Goal: Task Accomplishment & Management: Complete application form

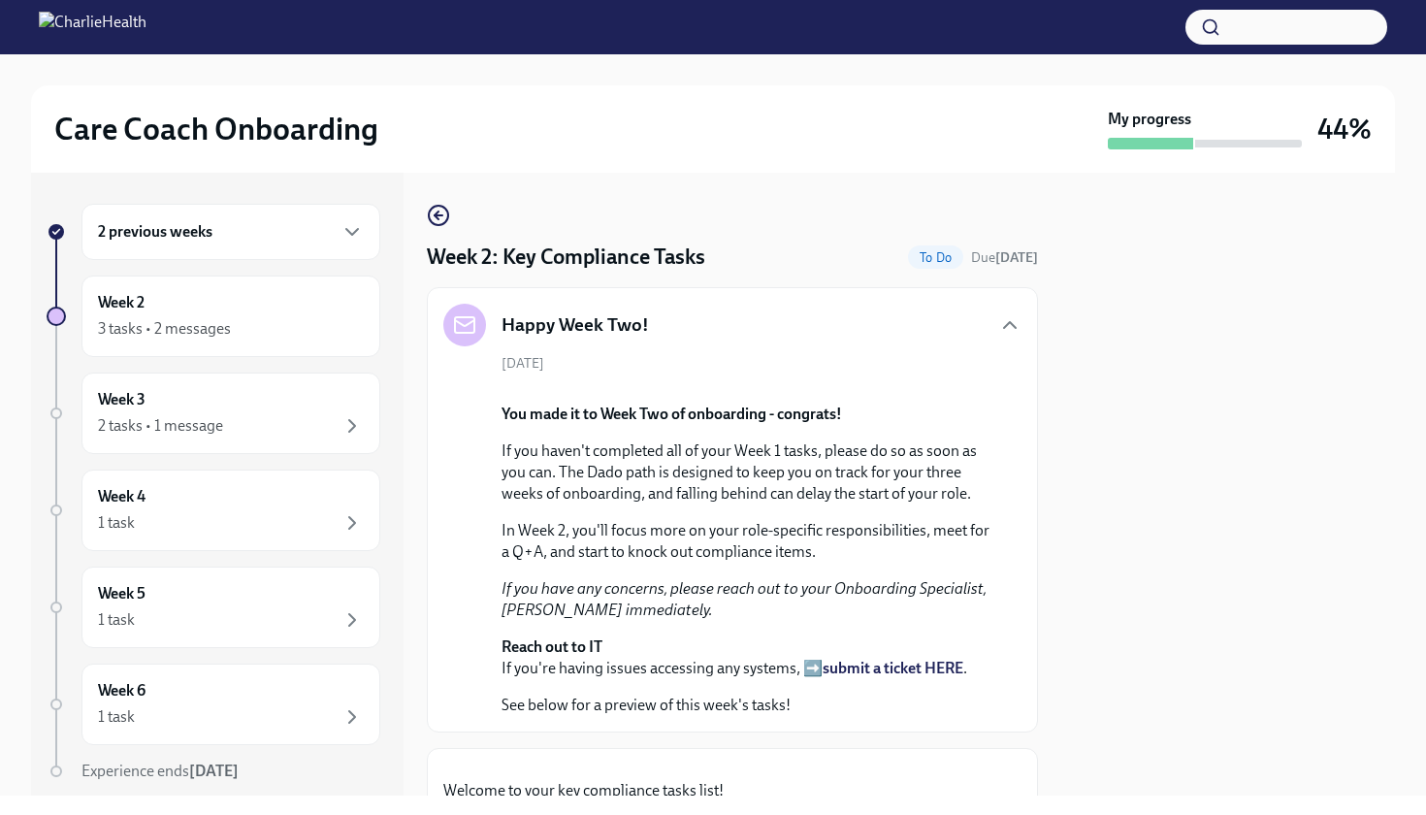
scroll to position [1663, 0]
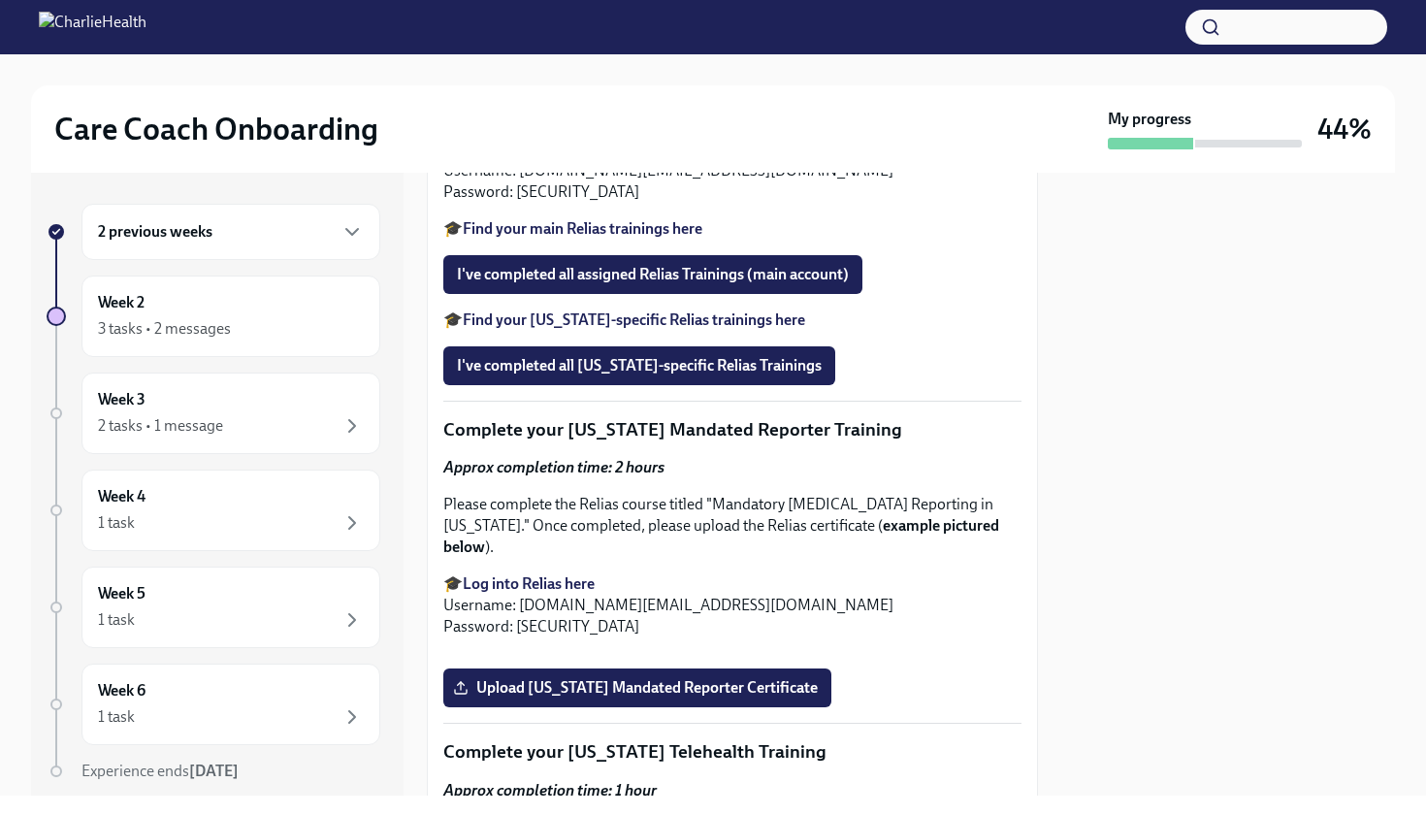
scroll to position [1961, 0]
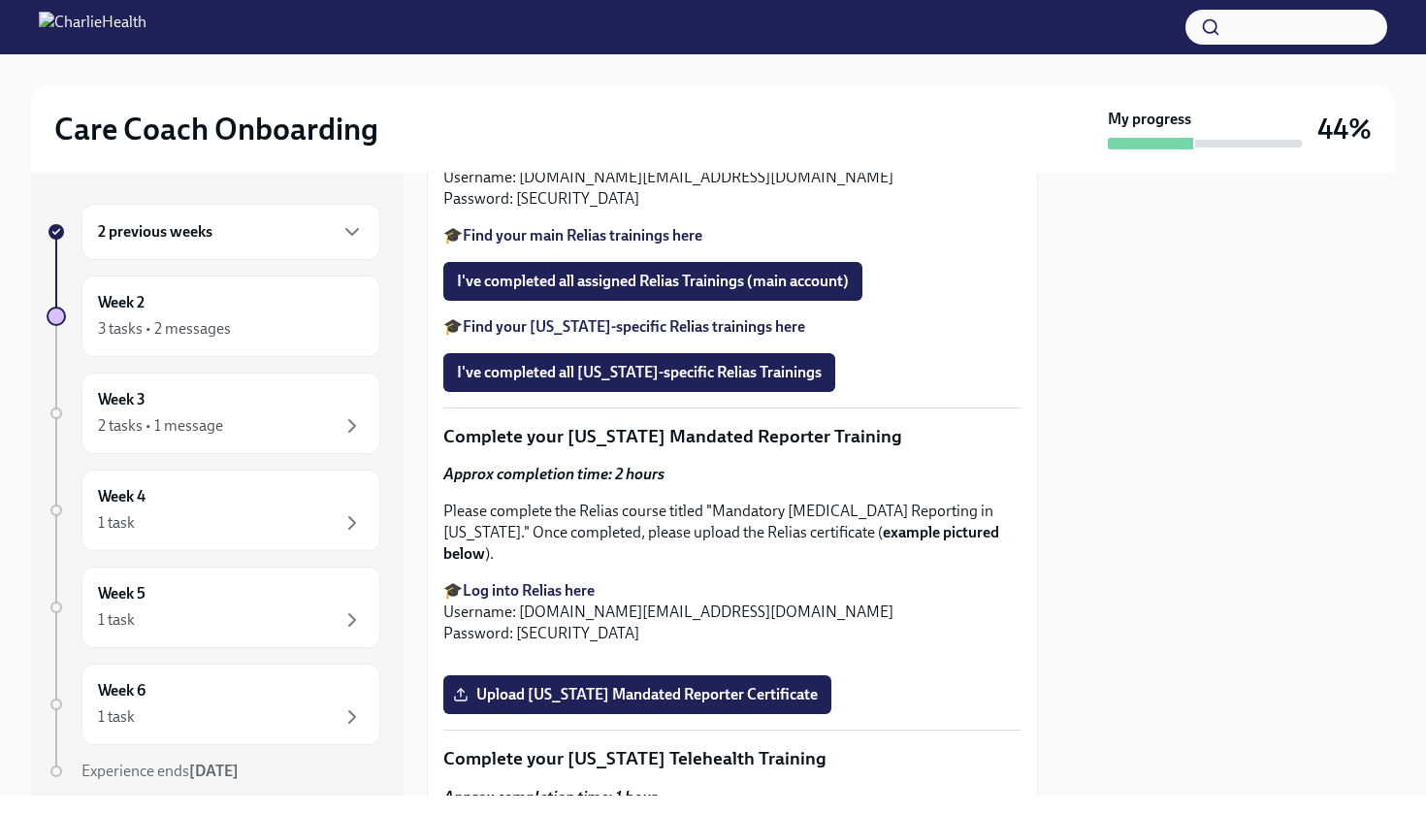
click at [0, 0] on input "Upload CPR/First Aid Training Certificate" at bounding box center [0, 0] width 0 height 0
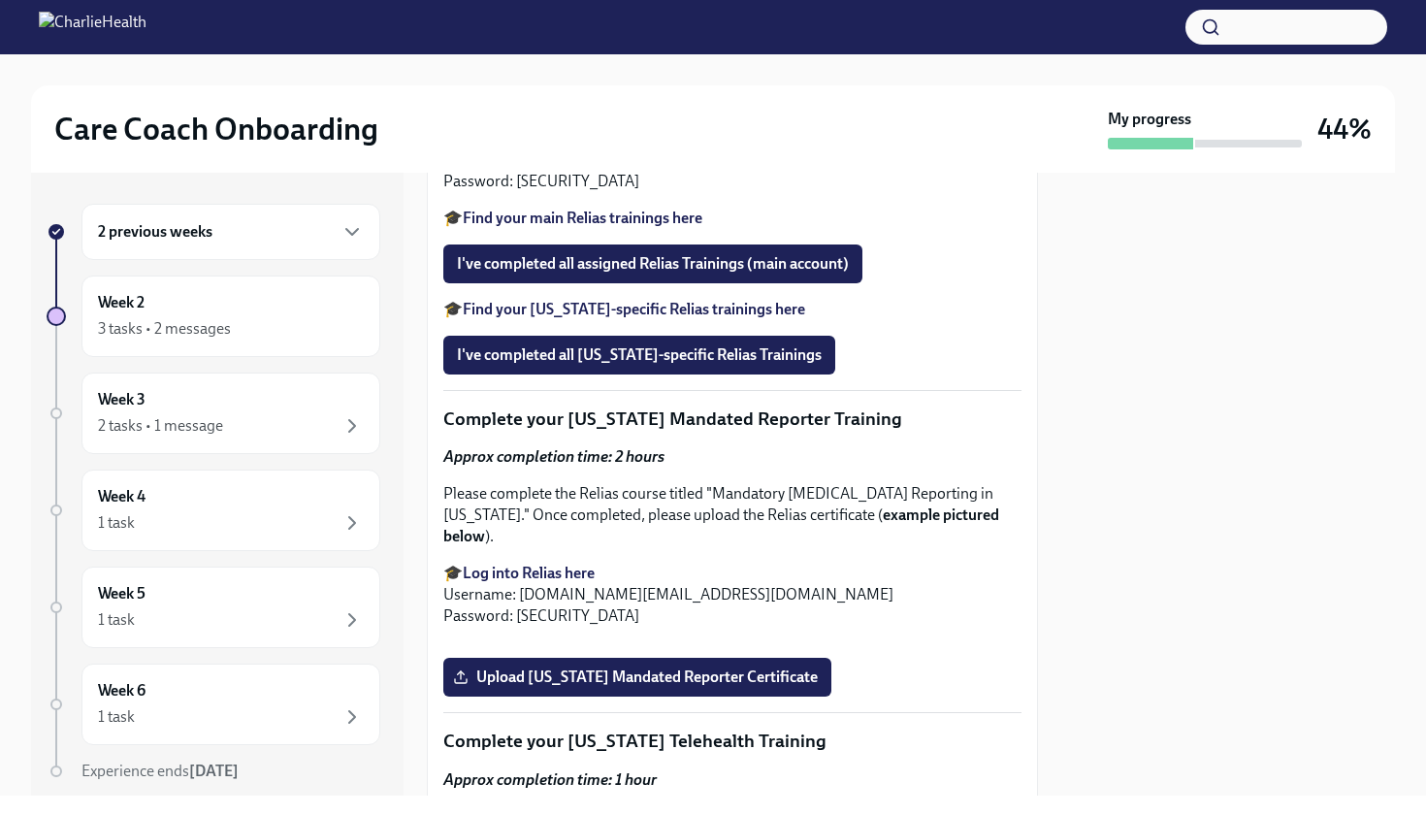
click at [1165, 589] on div at bounding box center [1228, 484] width 334 height 623
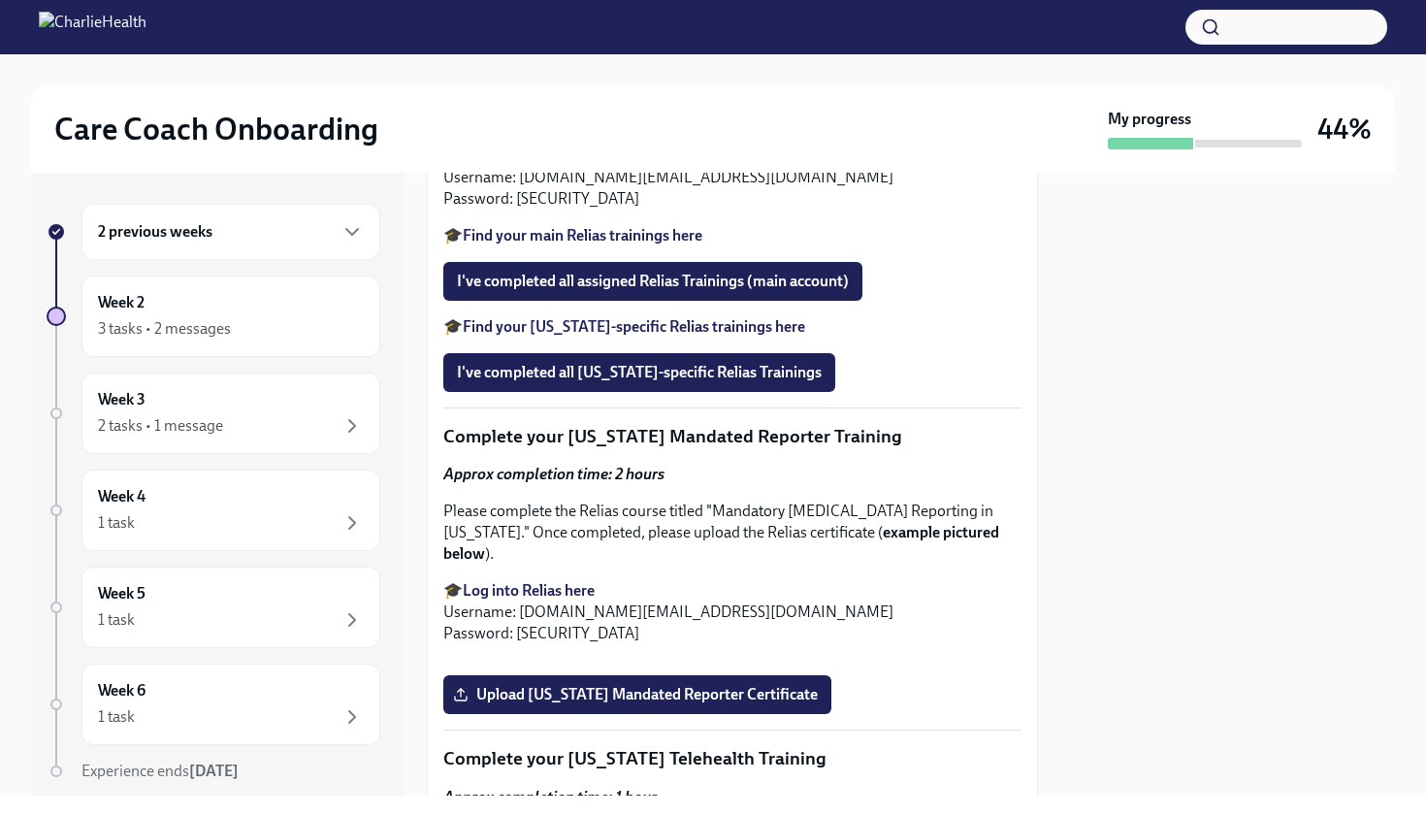
click at [1165, 589] on div at bounding box center [1228, 484] width 334 height 623
click at [1106, 543] on div at bounding box center [1228, 484] width 334 height 623
click at [239, 306] on div "Week 2 3 tasks • 2 messages" at bounding box center [231, 316] width 266 height 49
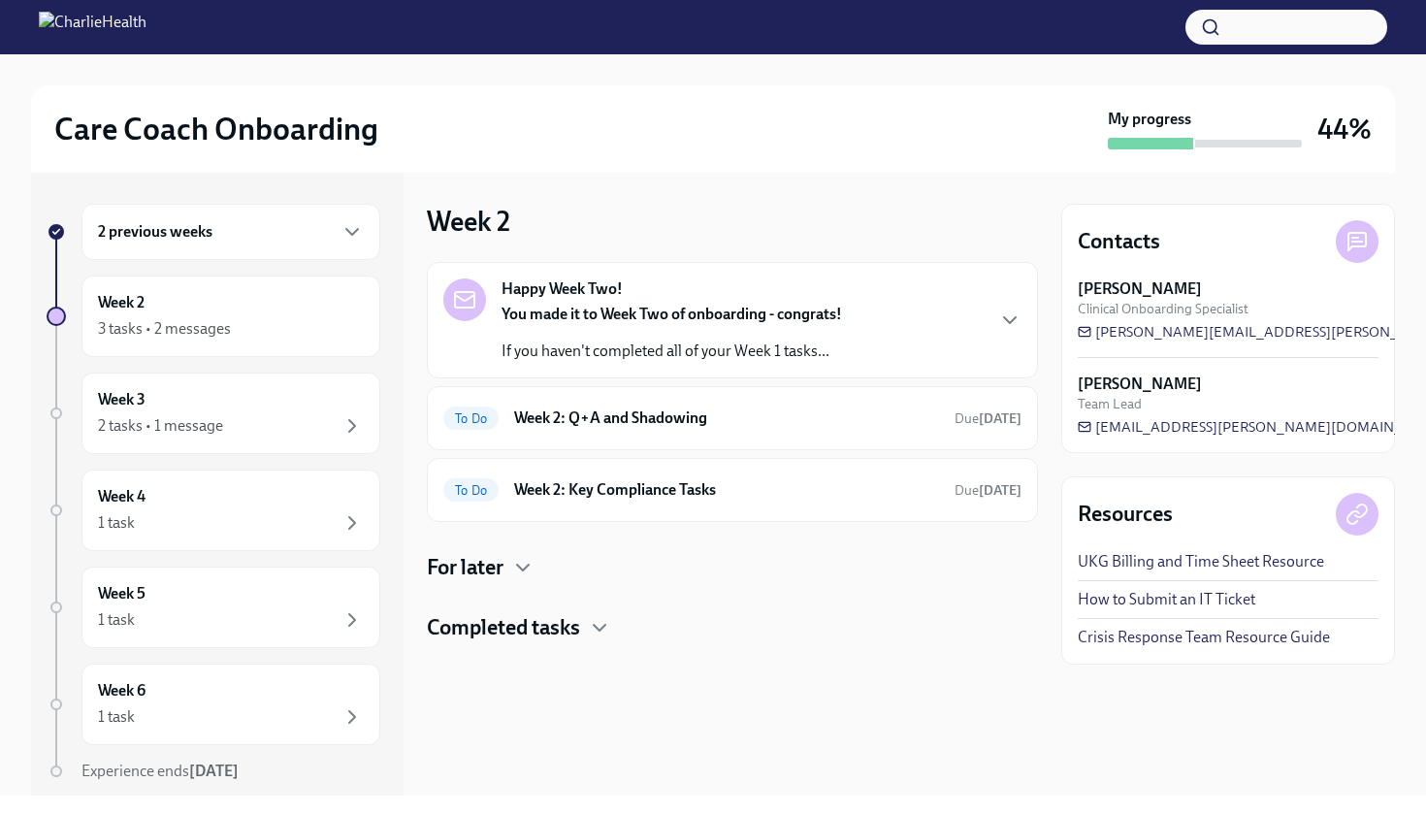
click at [504, 568] on h4 "For later" at bounding box center [465, 567] width 77 height 29
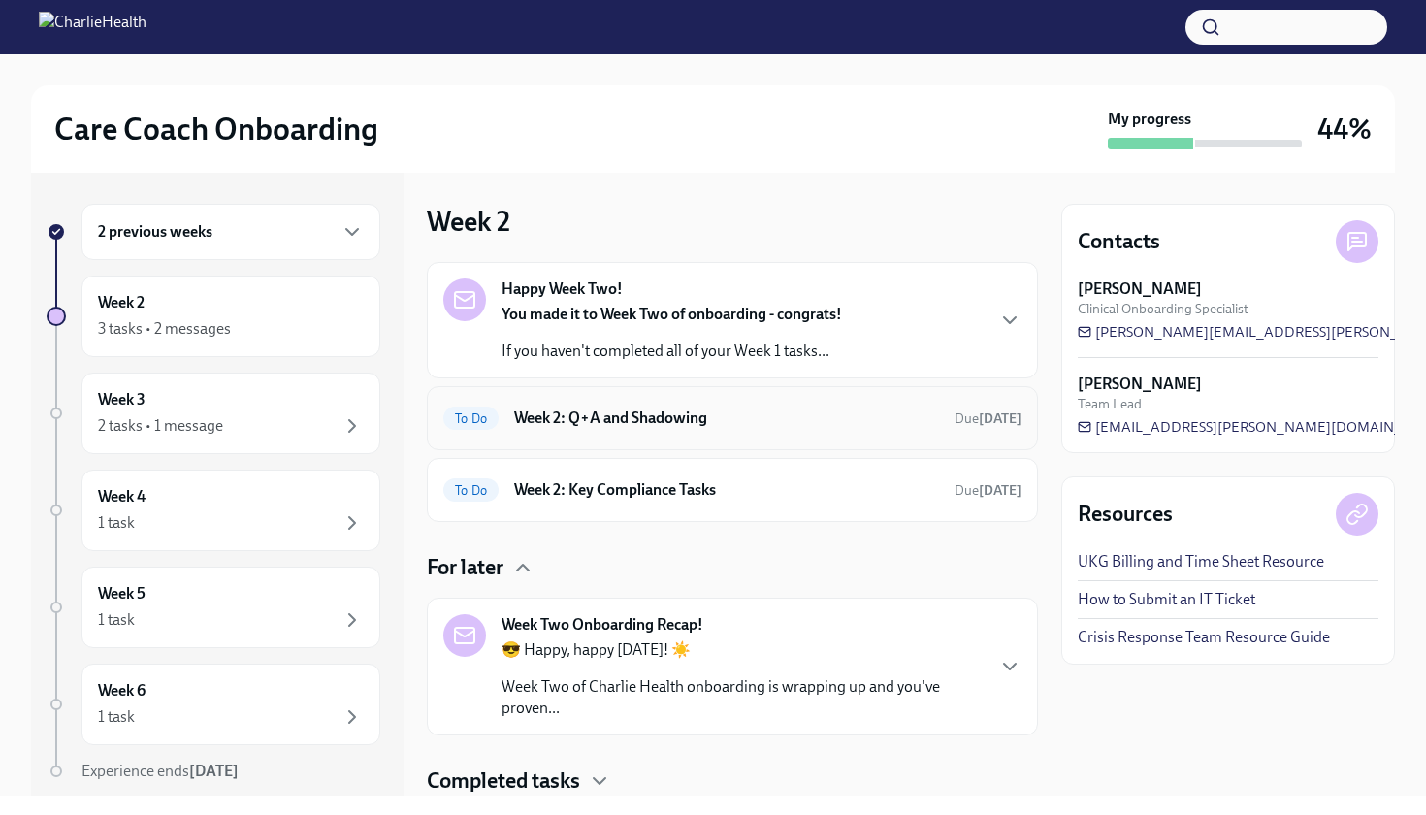
click at [721, 426] on h6 "Week 2: Q+A and Shadowing" at bounding box center [726, 417] width 425 height 21
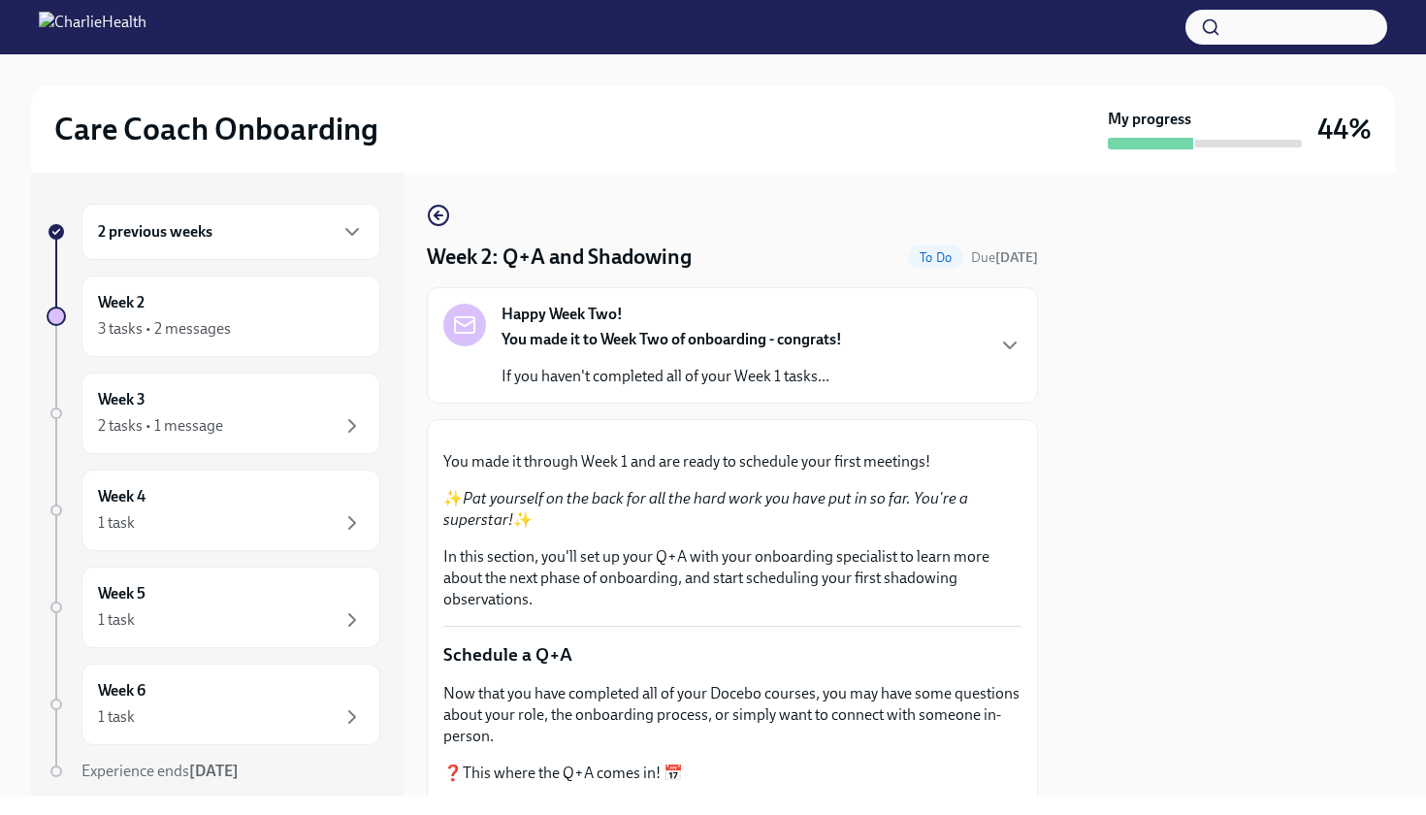
click at [1199, 300] on div at bounding box center [1228, 484] width 334 height 623
click at [445, 215] on icon "button" at bounding box center [438, 215] width 23 height 23
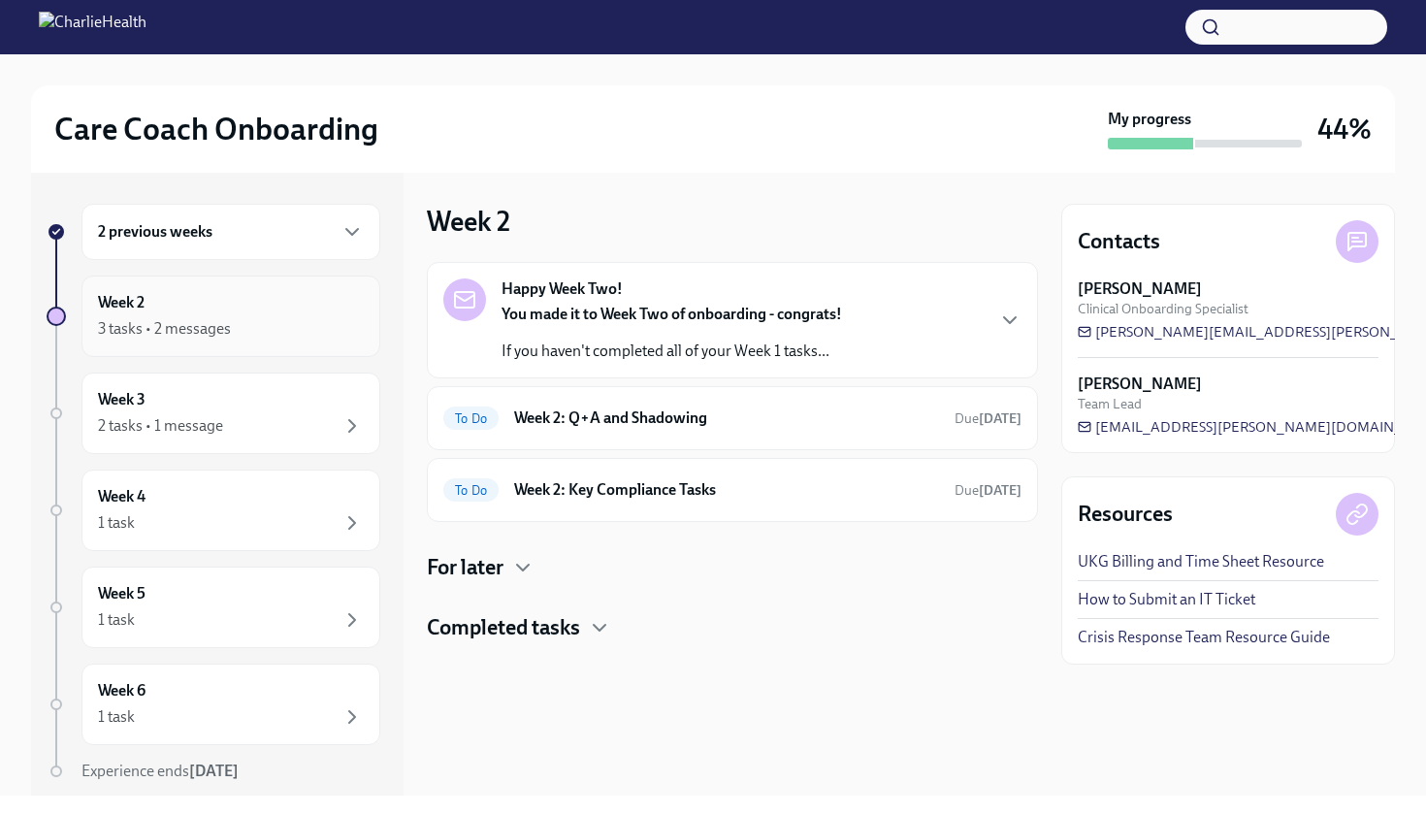
click at [240, 295] on div "Week 2 3 tasks • 2 messages" at bounding box center [231, 316] width 266 height 49
click at [301, 221] on div "2 previous weeks" at bounding box center [231, 231] width 266 height 23
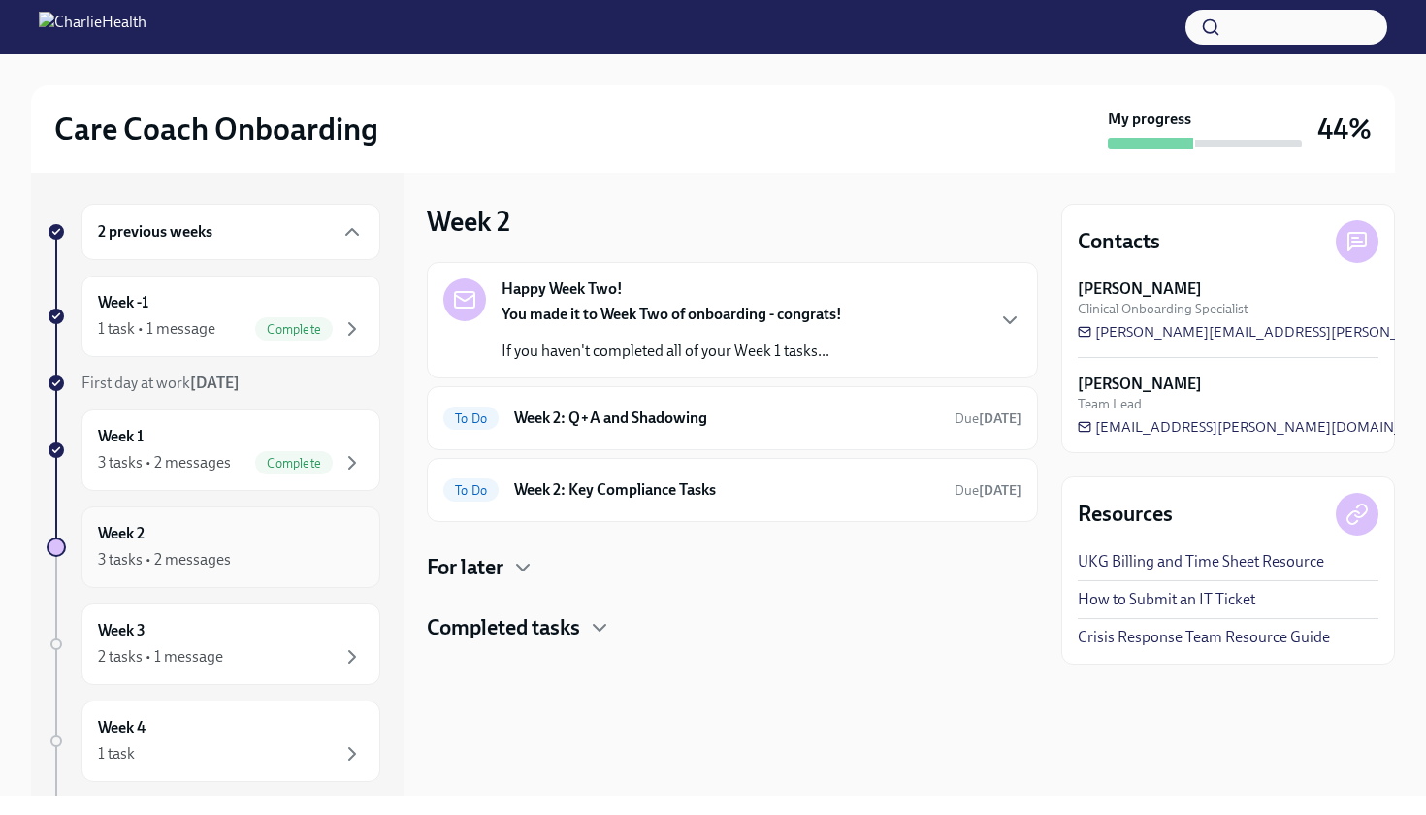
click at [216, 555] on div "3 tasks • 2 messages" at bounding box center [164, 559] width 133 height 21
click at [481, 568] on h4 "For later" at bounding box center [465, 567] width 77 height 29
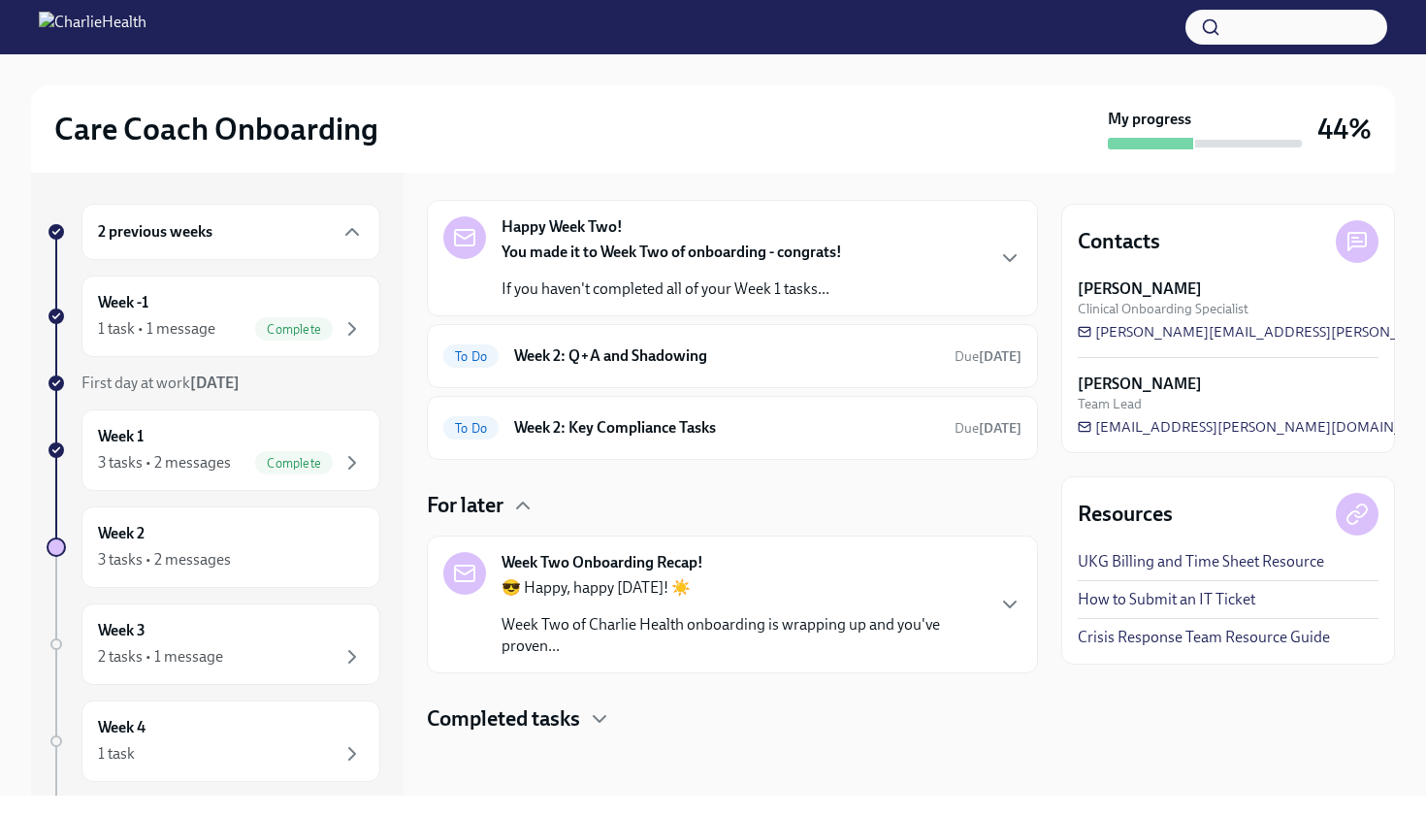
scroll to position [62, 0]
click at [505, 714] on h4 "Completed tasks" at bounding box center [503, 718] width 153 height 29
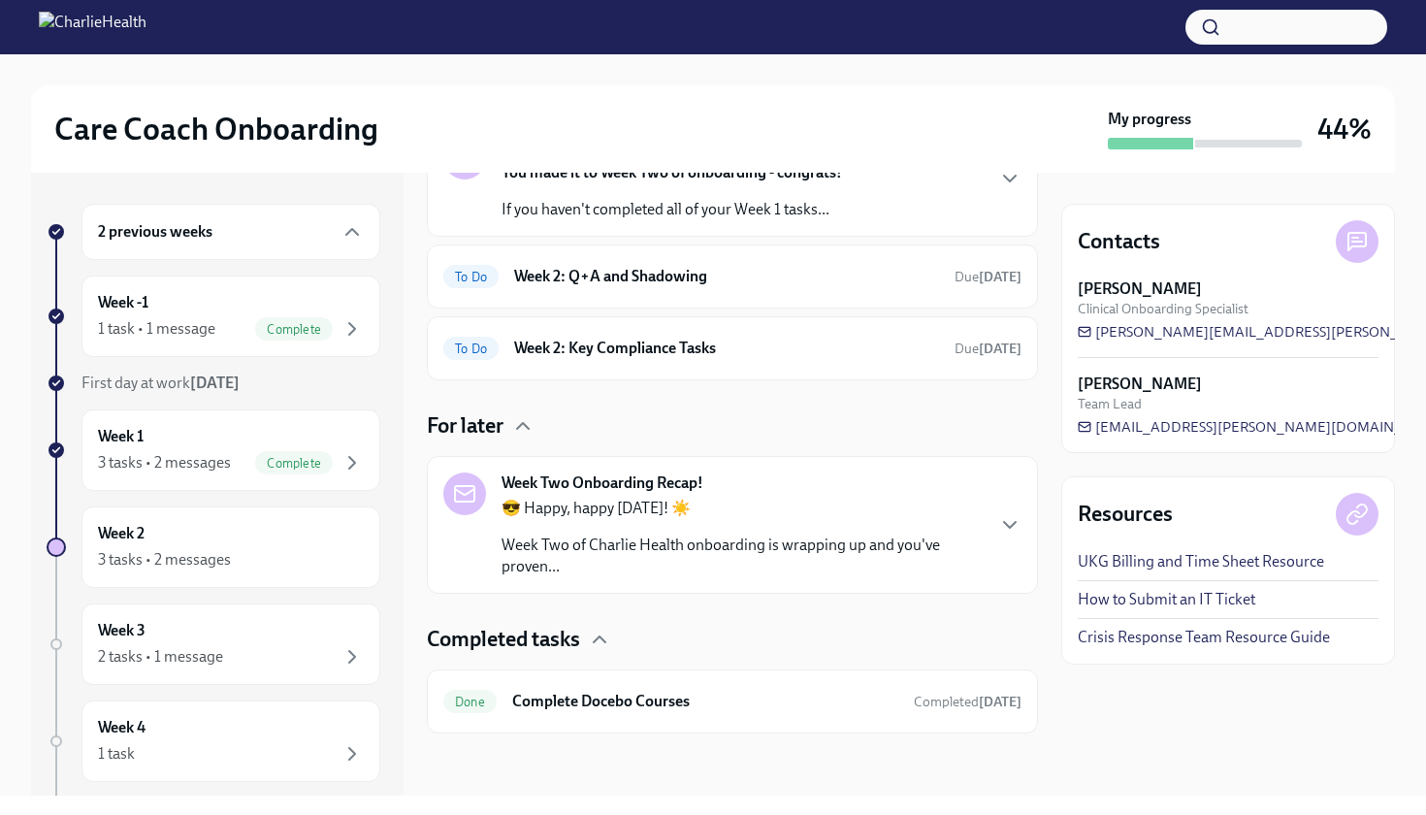
scroll to position [142, 0]
click at [603, 552] on p "Week Two of Charlie Health onboarding is wrapping up and you've proven..." at bounding box center [742, 556] width 481 height 43
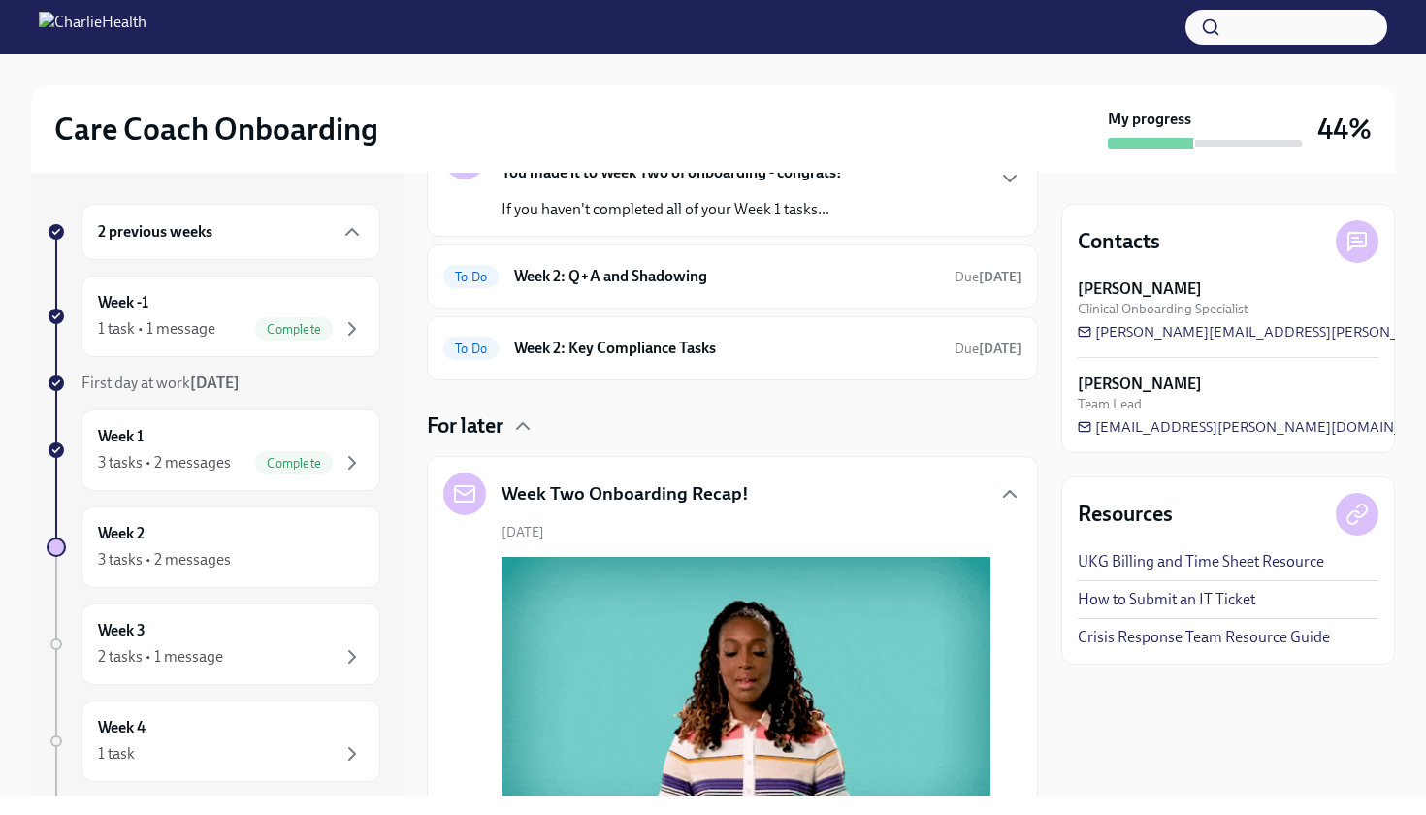
click at [1155, 707] on div "Contacts [PERSON_NAME] Clinical Onboarding Specialist [PERSON_NAME][EMAIL_ADDRE…" at bounding box center [1228, 484] width 334 height 623
